Goal: Information Seeking & Learning: Find specific fact

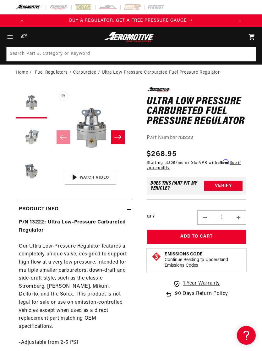
click at [25, 174] on button "Load image 3 in gallery view" at bounding box center [31, 171] width 31 height 31
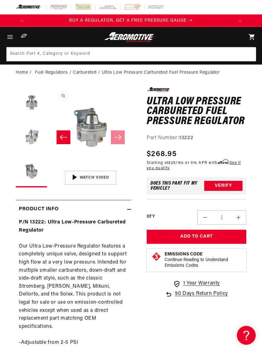
click at [32, 141] on button "Load image 2 in gallery view" at bounding box center [31, 137] width 31 height 31
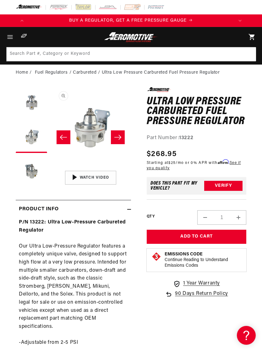
click at [34, 104] on button "Load image 1 in gallery view" at bounding box center [31, 102] width 31 height 31
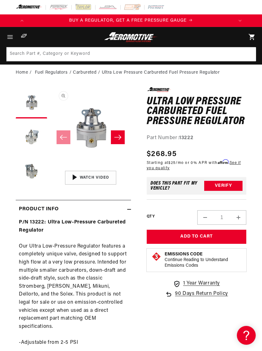
click at [30, 144] on button "Load image 2 in gallery view" at bounding box center [31, 137] width 31 height 31
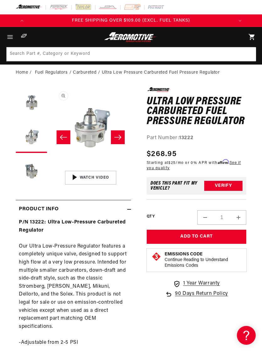
click at [73, 181] on icon "Gallery Viewer" at bounding box center [60, 191] width 30 height 30
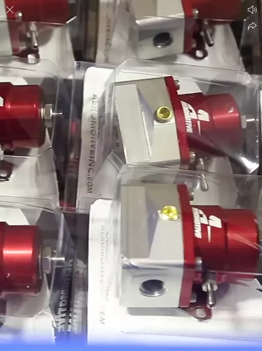
click at [217, 139] on div at bounding box center [131, 175] width 262 height 351
click at [218, 131] on div at bounding box center [131, 175] width 262 height 351
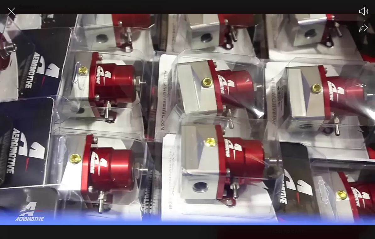
scroll to position [0, 955]
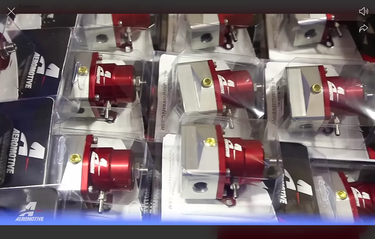
click at [13, 10] on icon "Close the video player" at bounding box center [12, 12] width 8 height 8
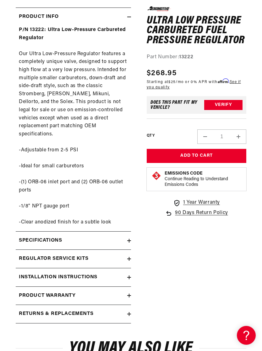
scroll to position [0, 0]
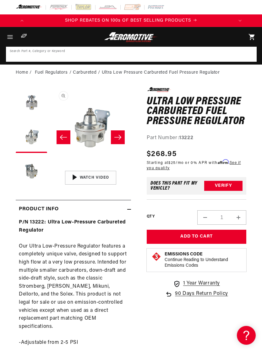
click at [190, 53] on input at bounding box center [131, 54] width 249 height 14
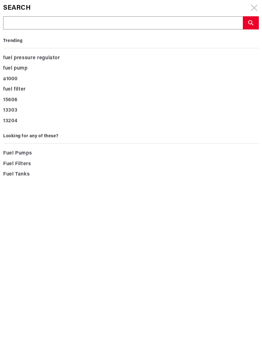
type input "C"
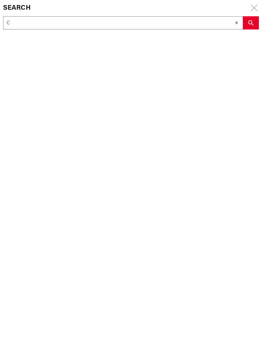
type input "Ca"
type input "Car"
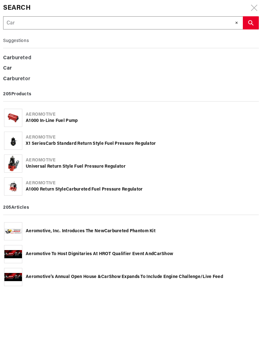
type input "Carb"
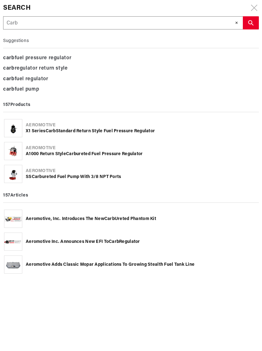
type input "Carbu"
type input "Carbur"
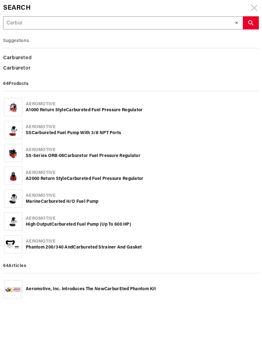
type input "Carbura"
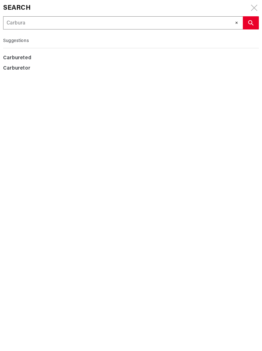
type input "Carburat"
type input "Carburate"
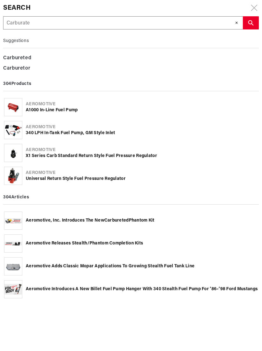
type input "Carburated"
type input "Carbureted"
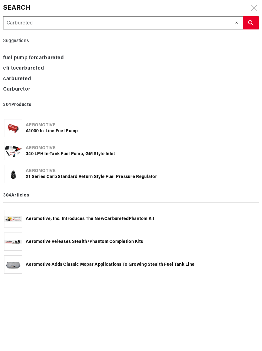
type input "Carbureted f"
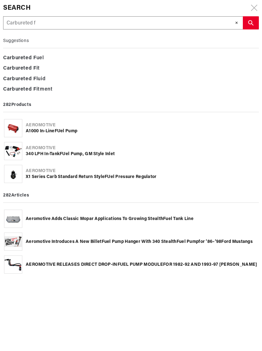
type input "Carbureted fu"
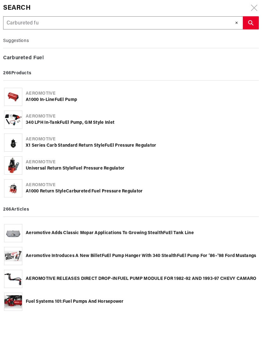
type input "Carbureted fue"
type input "Carbureted fuel"
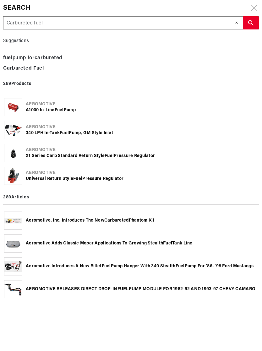
type input "Carbureted fuel"
type input "Carbureted fuel p"
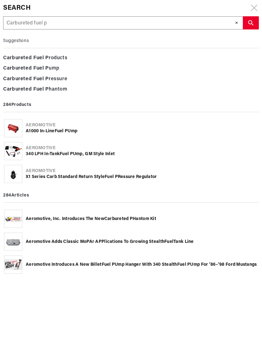
type input "Carbureted fuel pr"
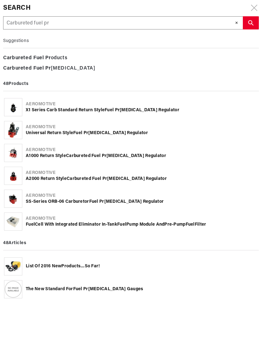
type input "Carbureted fuel pre"
type input "Carbureted fuel pres"
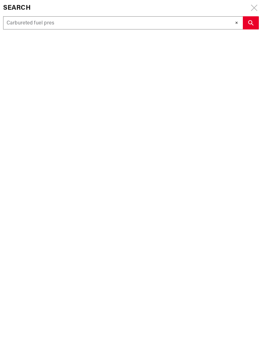
type input "Carbureted fuel press"
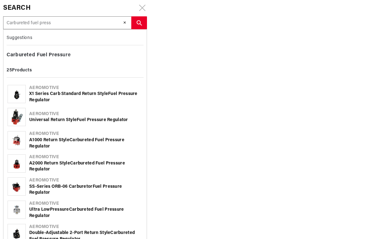
scroll to position [0, 318]
